Goal: Task Accomplishment & Management: Manage account settings

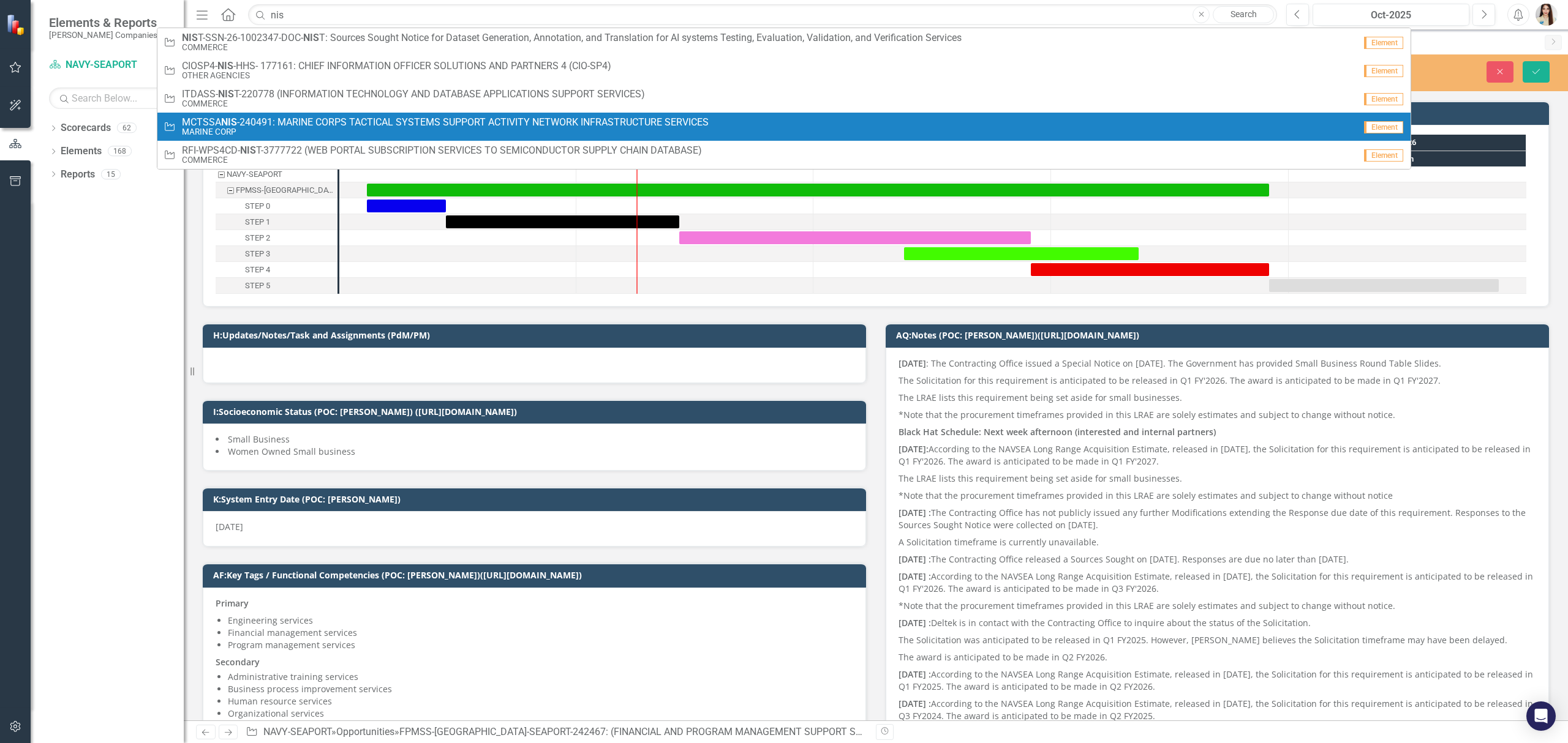
type input "nis"
click at [272, 116] on link "Opportunity MCTSSA NIS -240491: MARINE CORPS TACTICAL SYSTEMS SUPPORT ACTIVITY …" at bounding box center [784, 127] width 1253 height 28
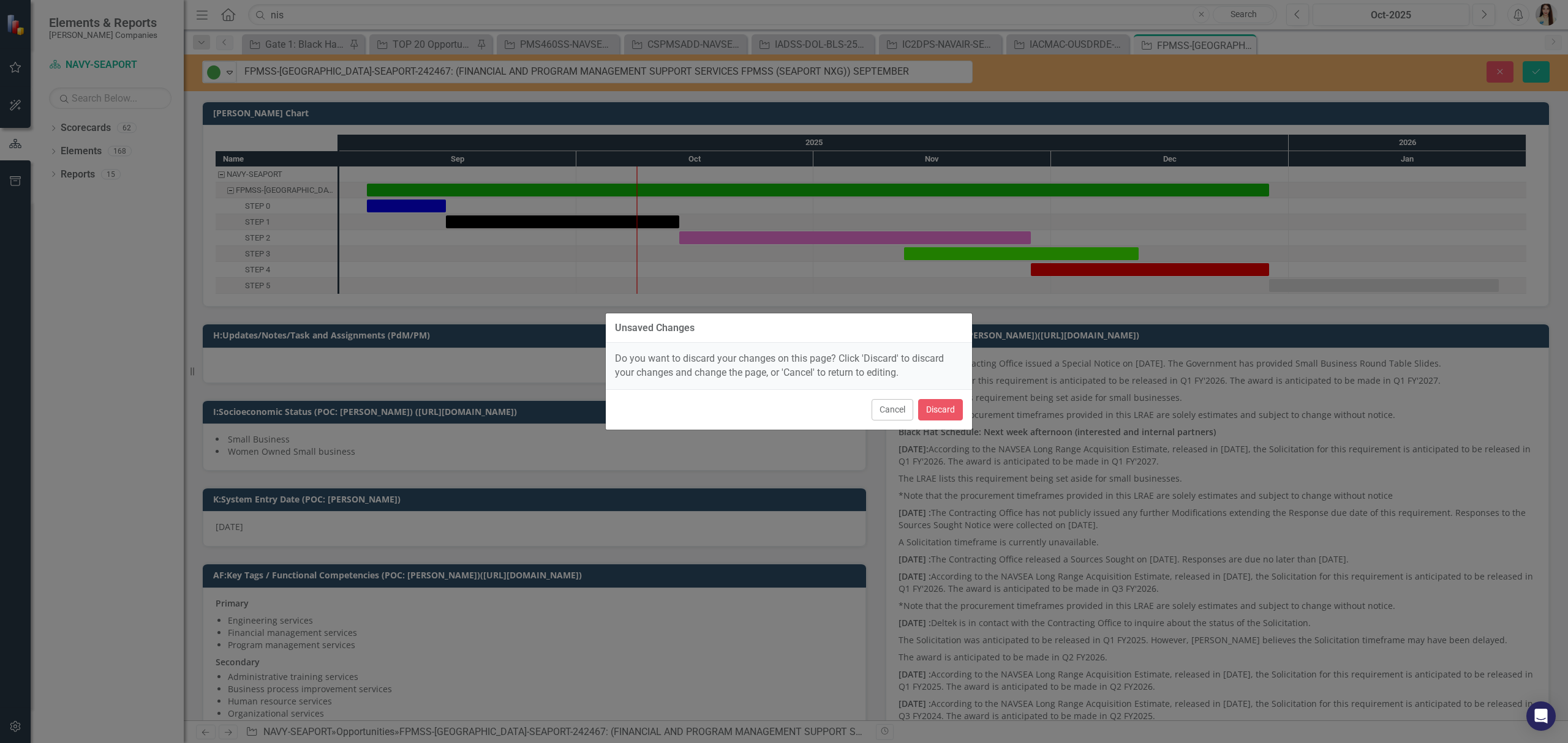
click at [947, 398] on div "Cancel Discard" at bounding box center [789, 410] width 366 height 41
click at [947, 404] on button "Discard" at bounding box center [940, 410] width 45 height 22
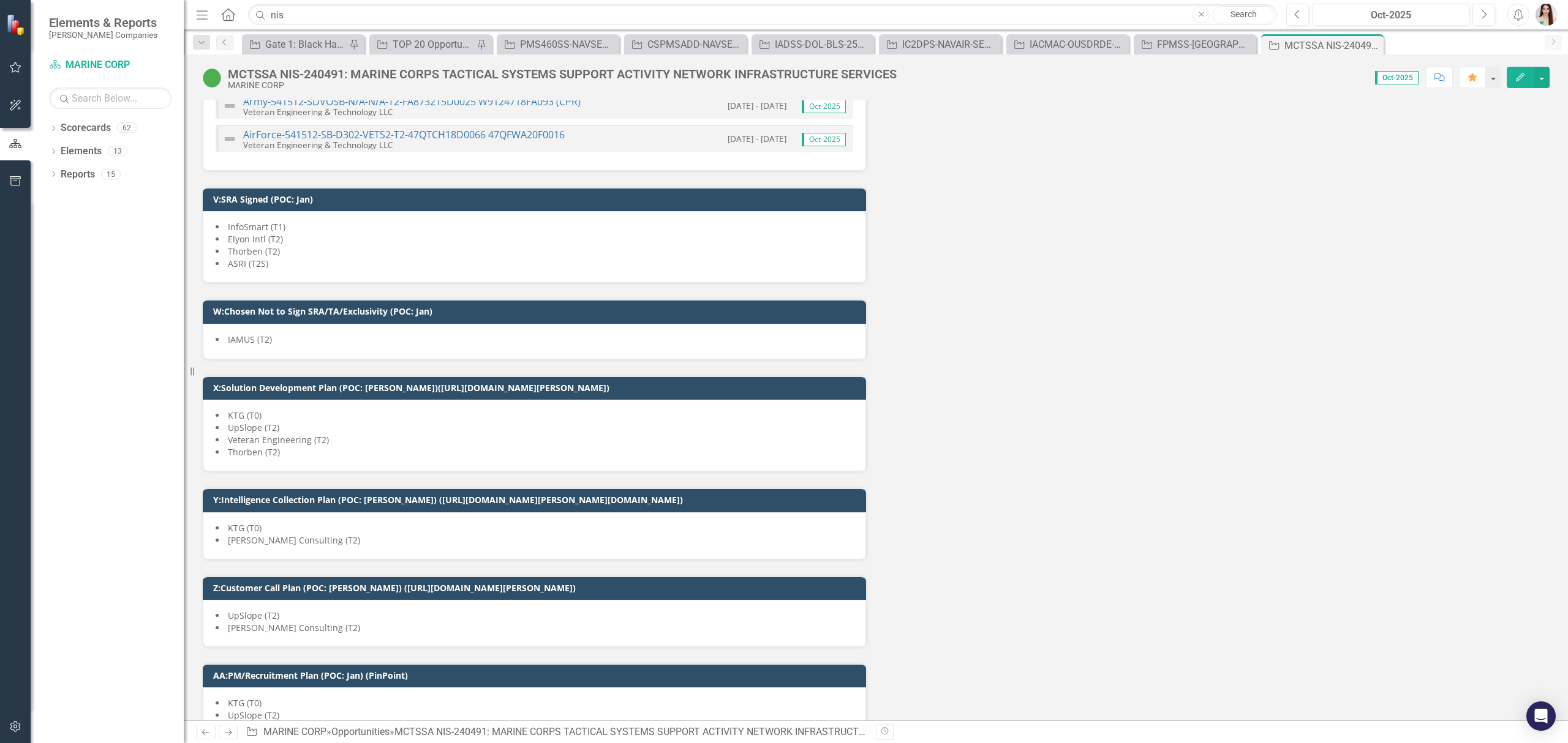
scroll to position [4281, 0]
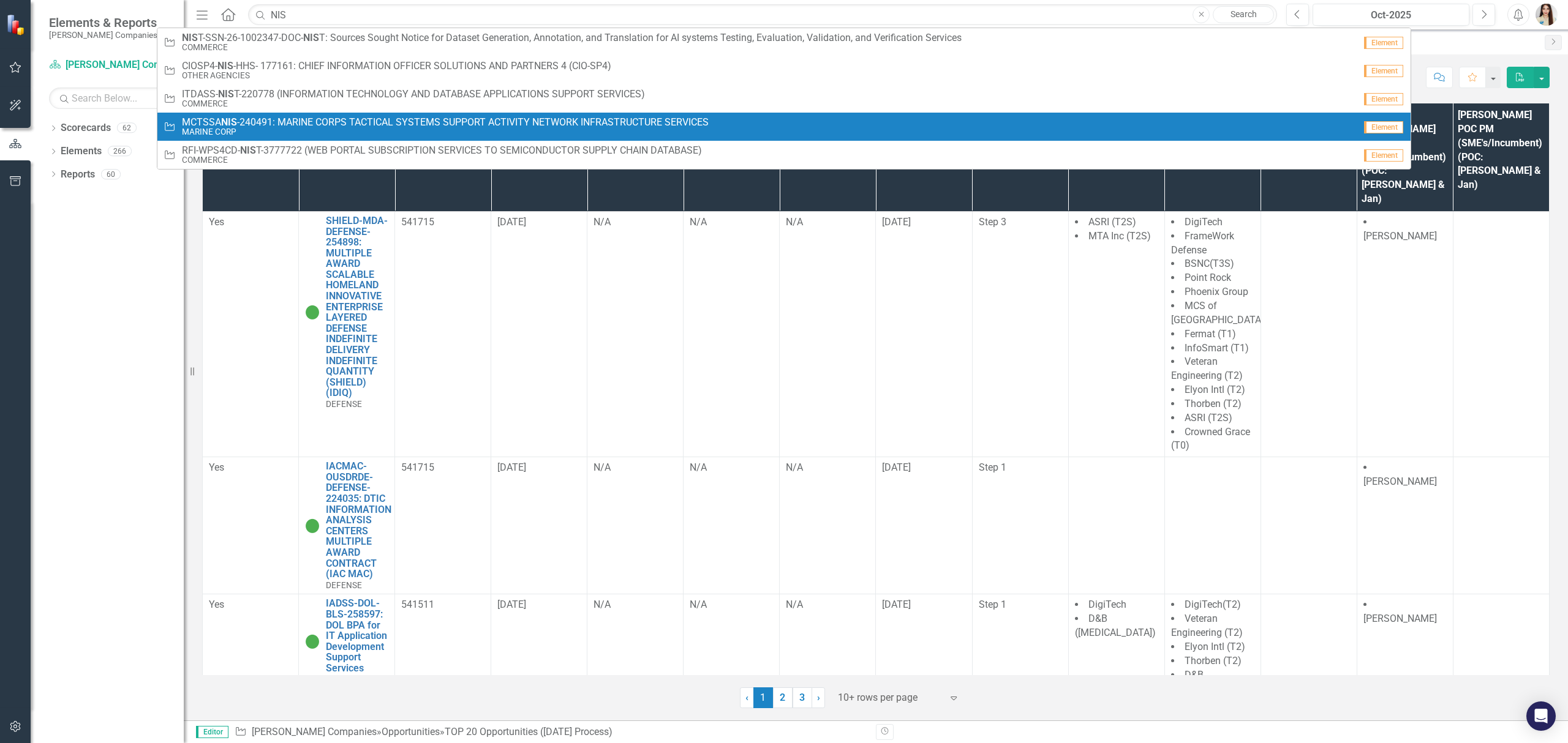
type input "NIS"
click at [270, 126] on span "MCTSSA NIS -240491: MARINE CORPS TACTICAL SYSTEMS SUPPORT ACTIVITY NETWORK INFR…" at bounding box center [445, 122] width 527 height 11
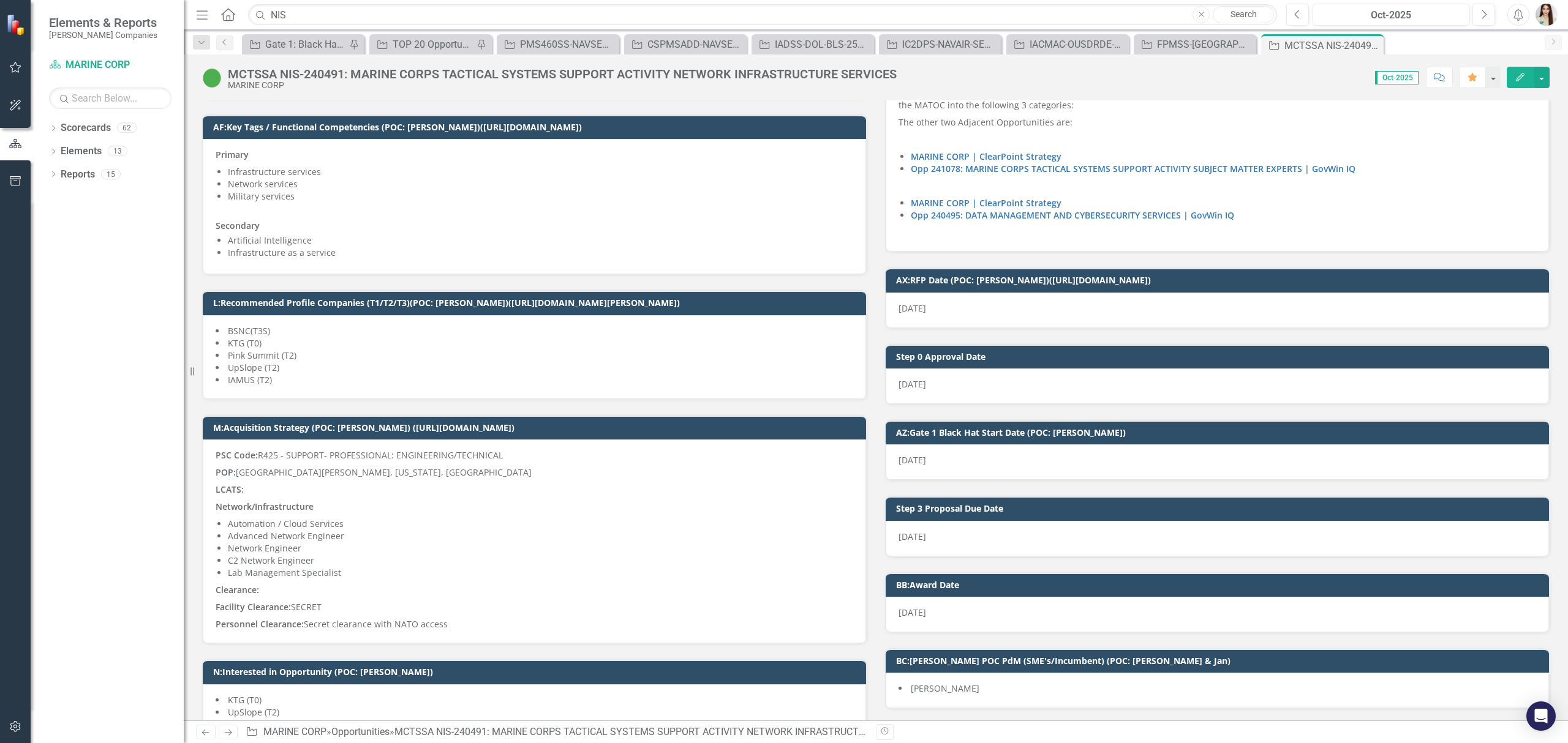
scroll to position [1796, 0]
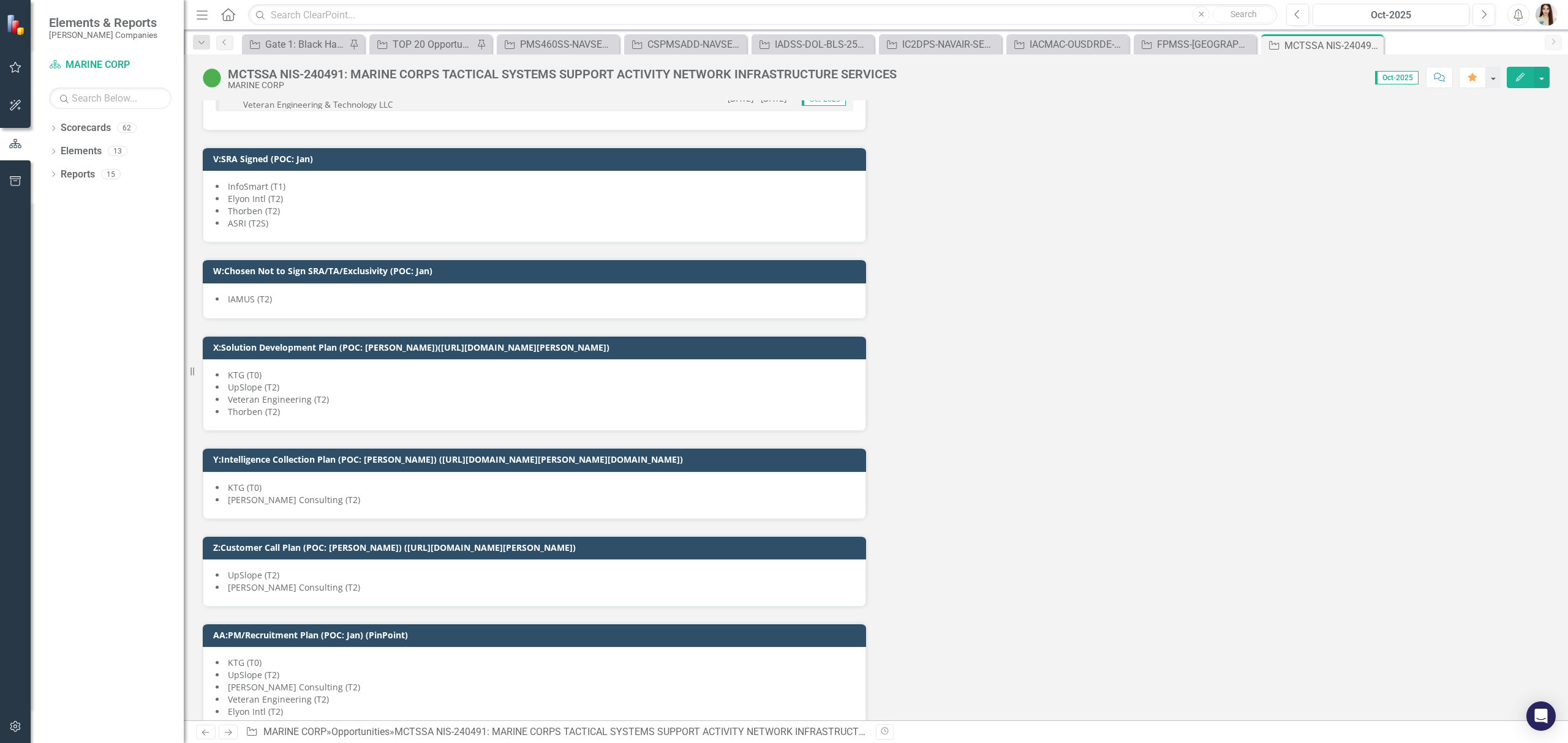
scroll to position [4223, 0]
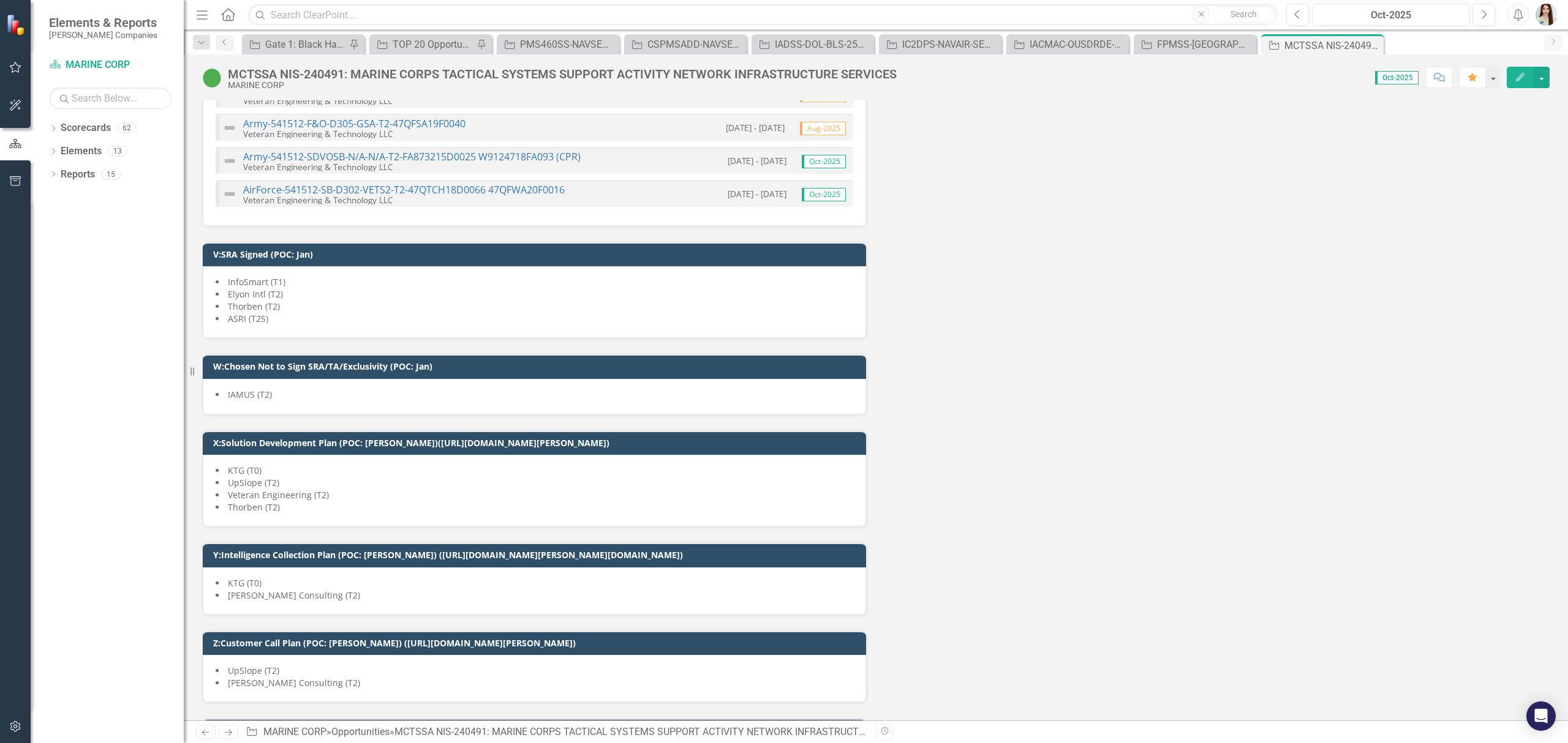
click at [386, 331] on div "InfoSmart (T1) Elyon Intl (T2) Thorben (T2) ASRI (T2S)" at bounding box center [534, 302] width 663 height 72
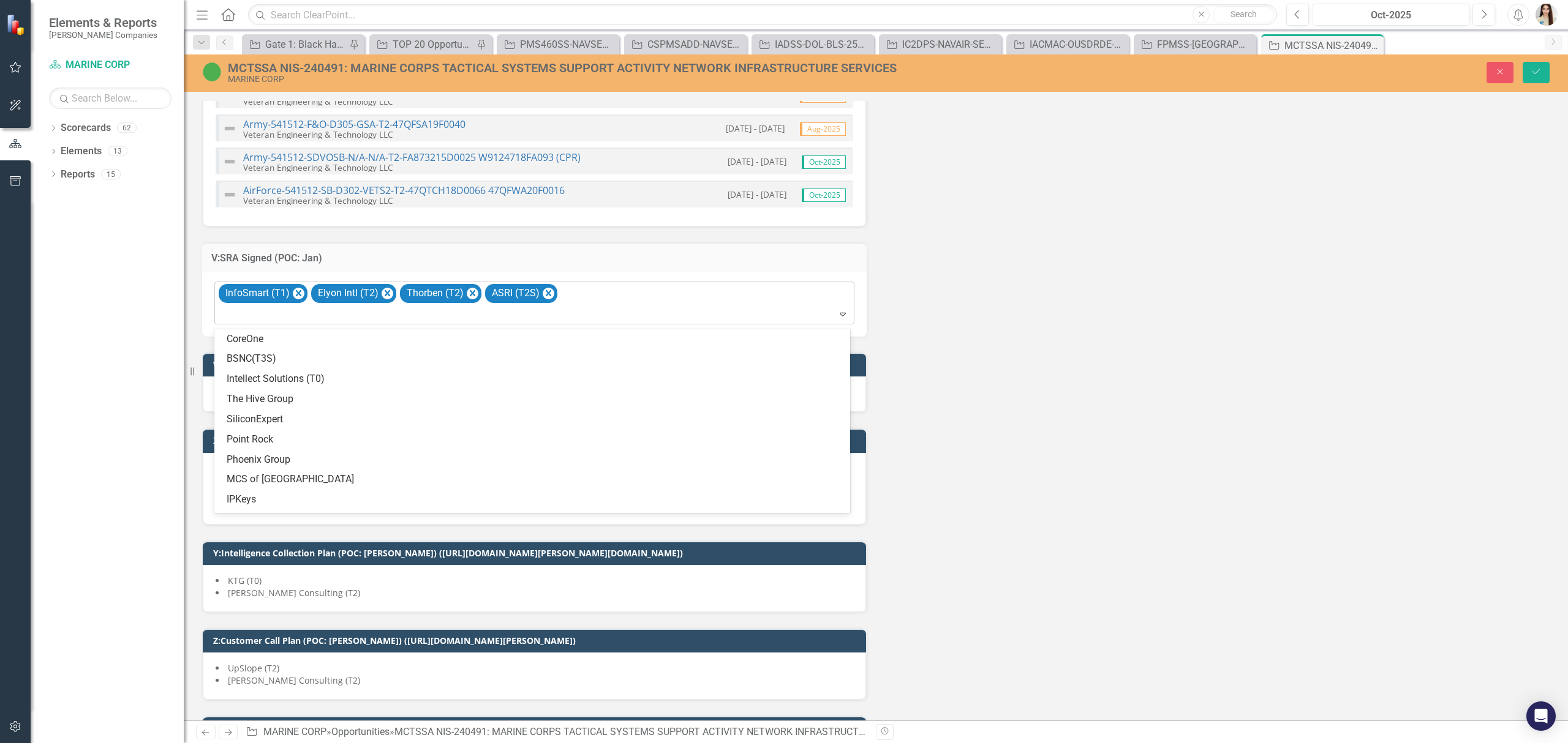
click at [630, 294] on div "InfoSmart (T1) Elyon Intl (T2) Thorben (T2) ASRI (T2S)" at bounding box center [536, 303] width 637 height 42
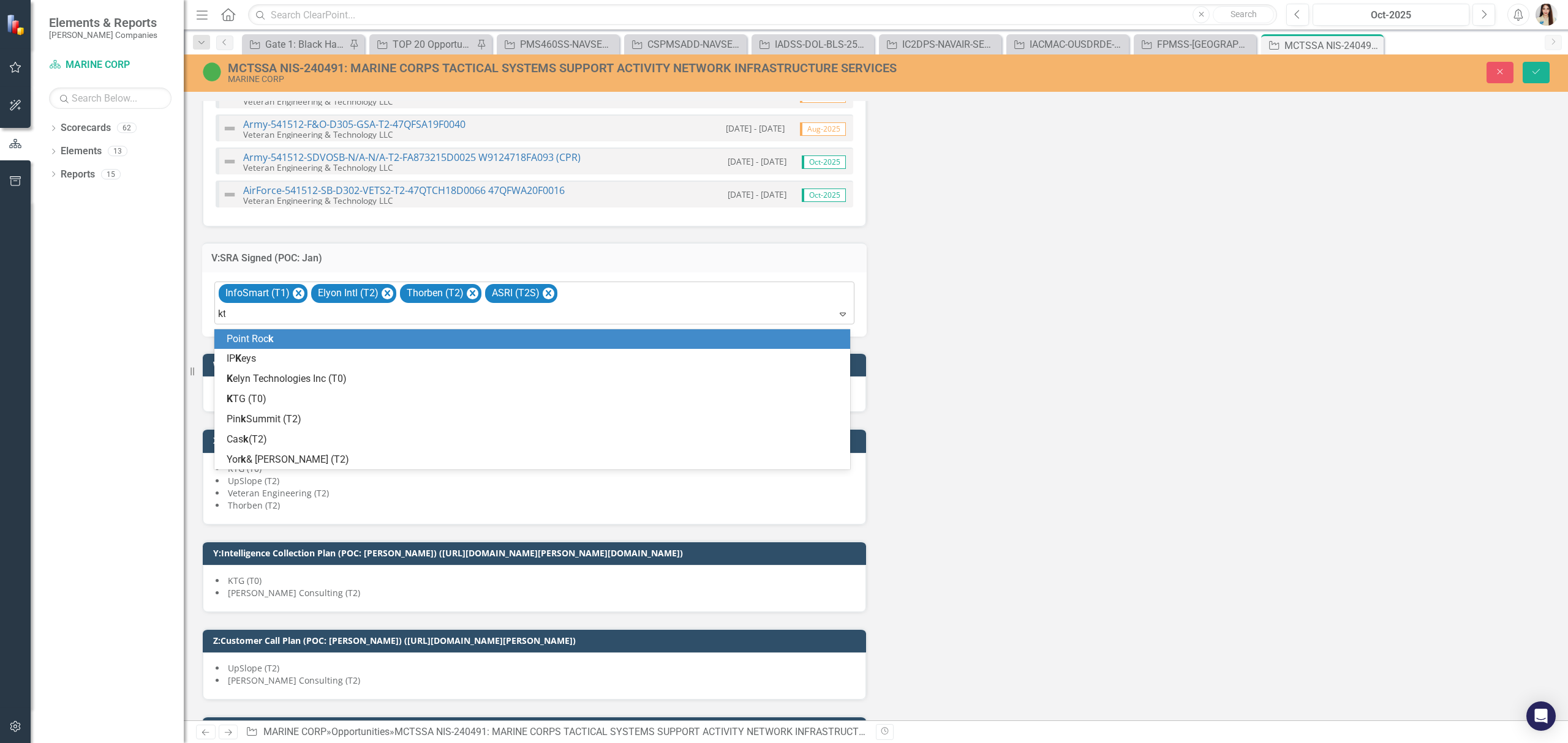
type input "ktg"
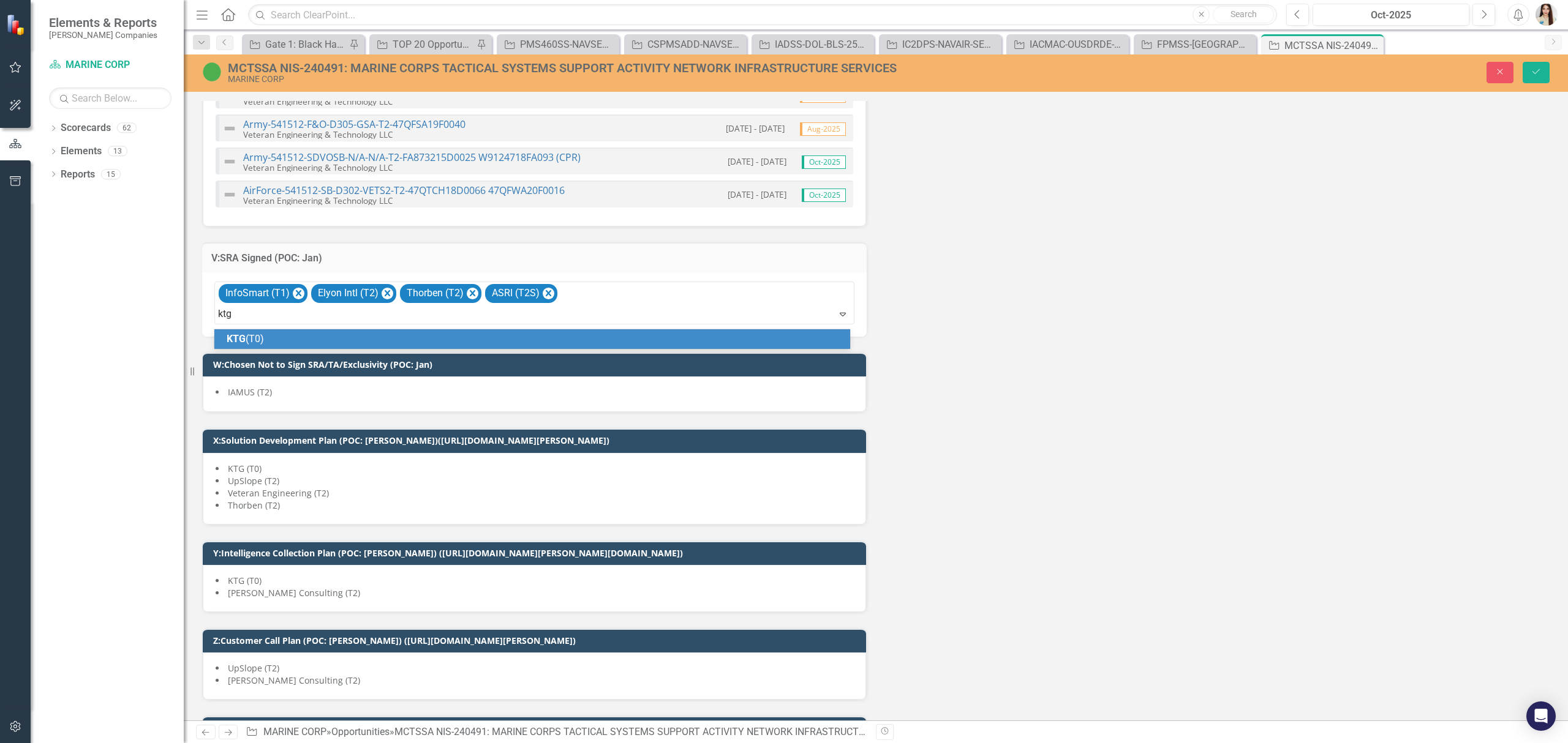
click at [469, 336] on div "KTG (T0)" at bounding box center [535, 339] width 616 height 14
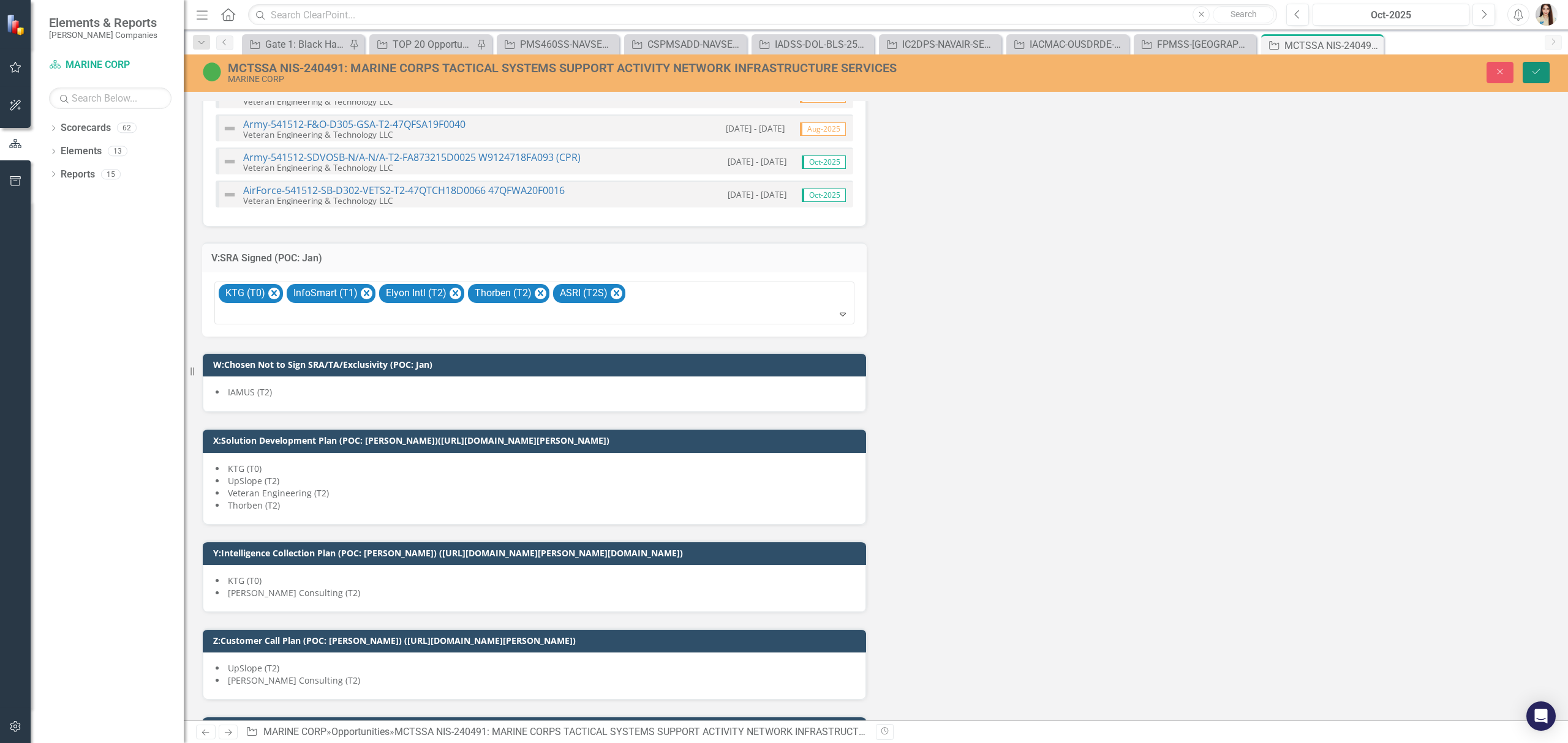
click at [1549, 79] on button "Save" at bounding box center [1537, 73] width 27 height 22
